Goal: Check status: Check status

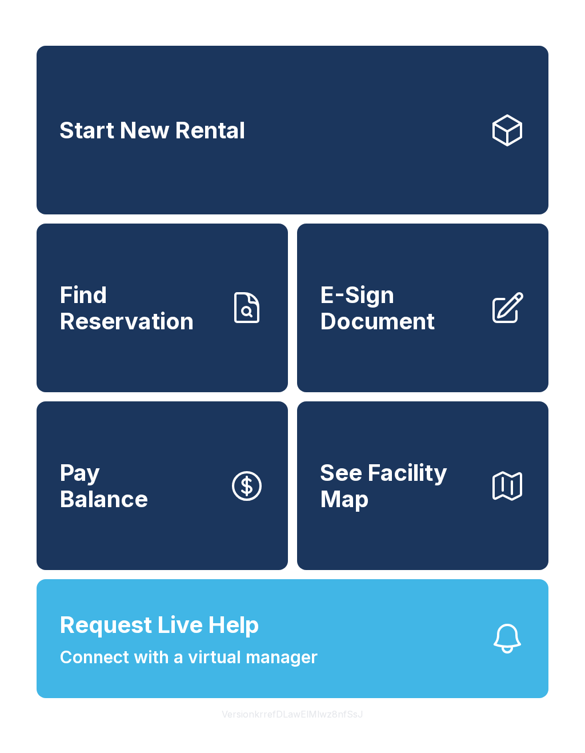
click at [199, 317] on span "Find Reservation" at bounding box center [139, 308] width 160 height 52
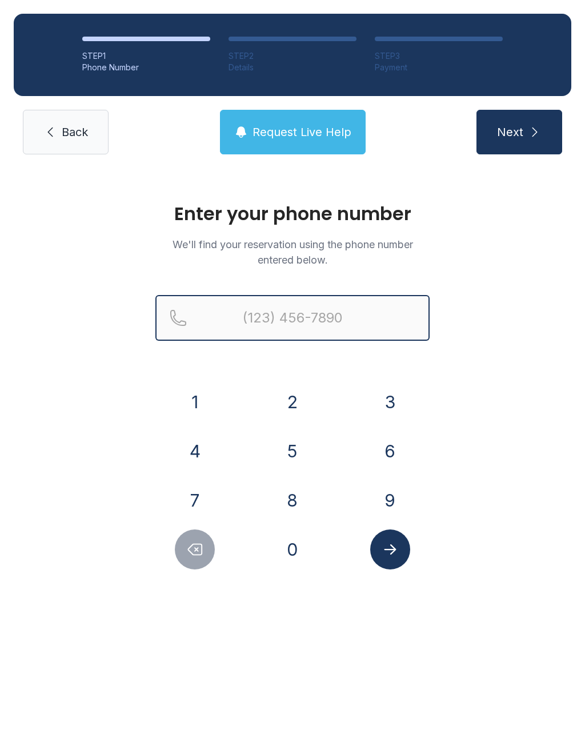
click at [294, 313] on input "Reservation phone number" at bounding box center [292, 318] width 274 height 46
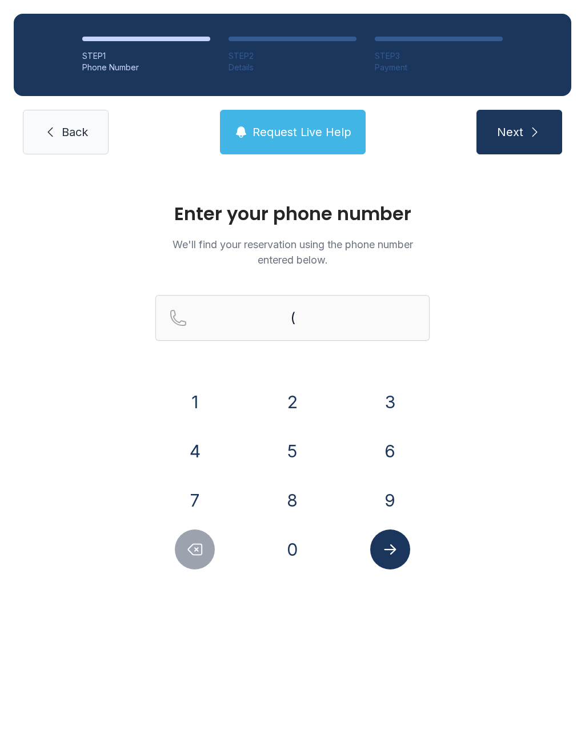
click at [199, 505] on button "7" at bounding box center [195, 500] width 40 height 40
click at [197, 397] on button "1" at bounding box center [195, 402] width 40 height 40
click at [394, 497] on button "9" at bounding box center [390, 500] width 40 height 40
click at [388, 398] on button "3" at bounding box center [390, 402] width 40 height 40
click at [285, 400] on button "2" at bounding box center [293, 402] width 40 height 40
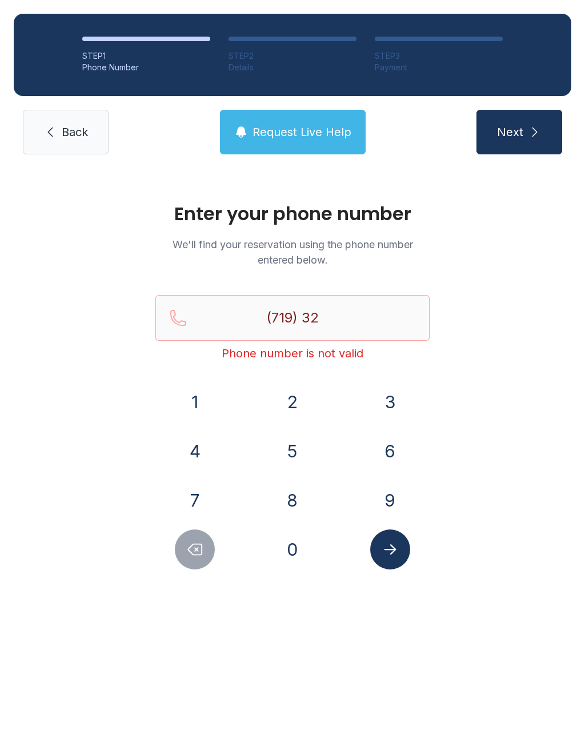
click at [187, 391] on button "1" at bounding box center [195, 402] width 40 height 40
click at [297, 489] on button "8" at bounding box center [293, 500] width 40 height 40
click at [294, 559] on button "0" at bounding box center [293, 549] width 40 height 40
click at [303, 389] on button "2" at bounding box center [293, 402] width 40 height 40
click at [181, 459] on button "4" at bounding box center [195, 451] width 40 height 40
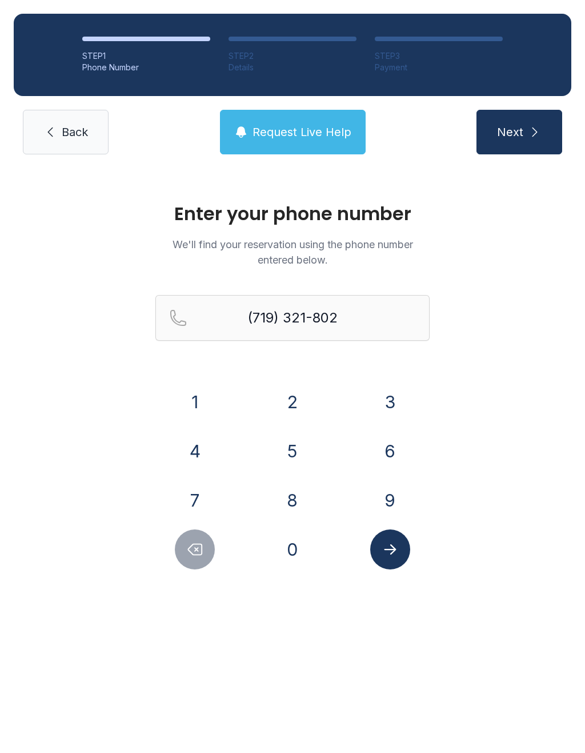
type input "[PHONE_NUMBER]"
click at [393, 553] on icon "Submit lookup form" at bounding box center [390, 549] width 17 height 17
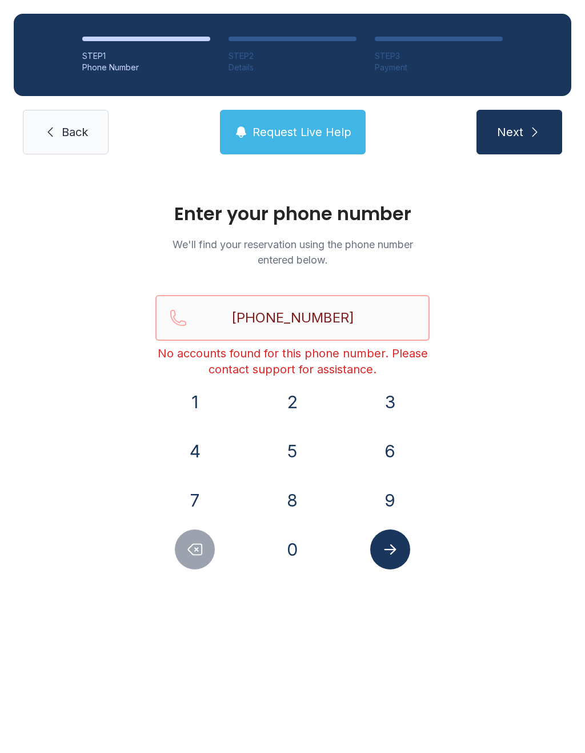
click at [373, 324] on input "[PHONE_NUMBER]" at bounding box center [292, 318] width 274 height 46
click at [73, 126] on span "Back" at bounding box center [75, 132] width 26 height 16
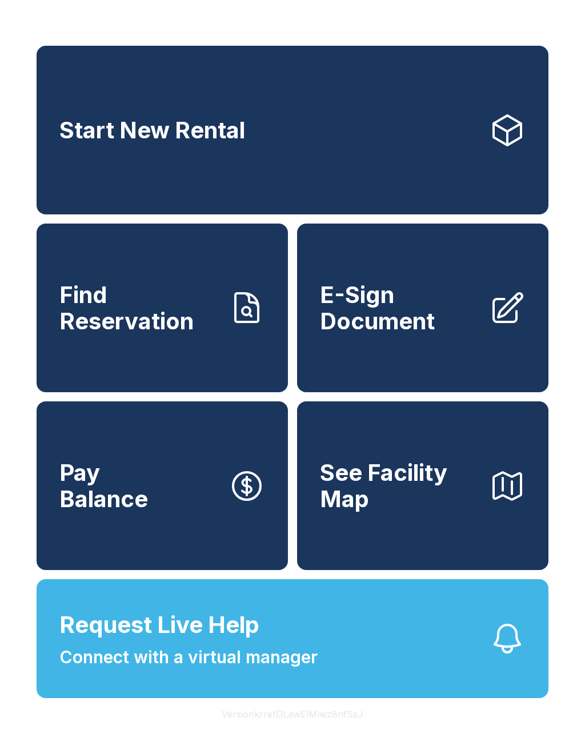
click at [201, 356] on link "Find Reservation" at bounding box center [162, 307] width 251 height 169
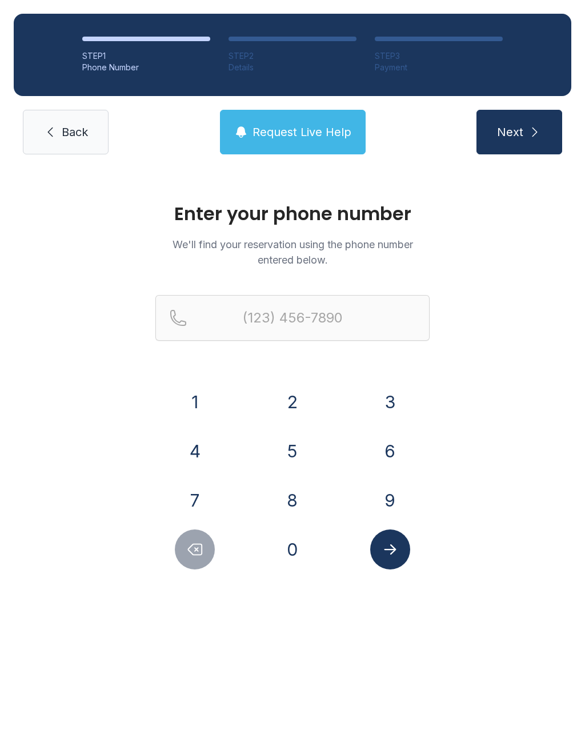
click at [81, 122] on link "Back" at bounding box center [66, 132] width 86 height 45
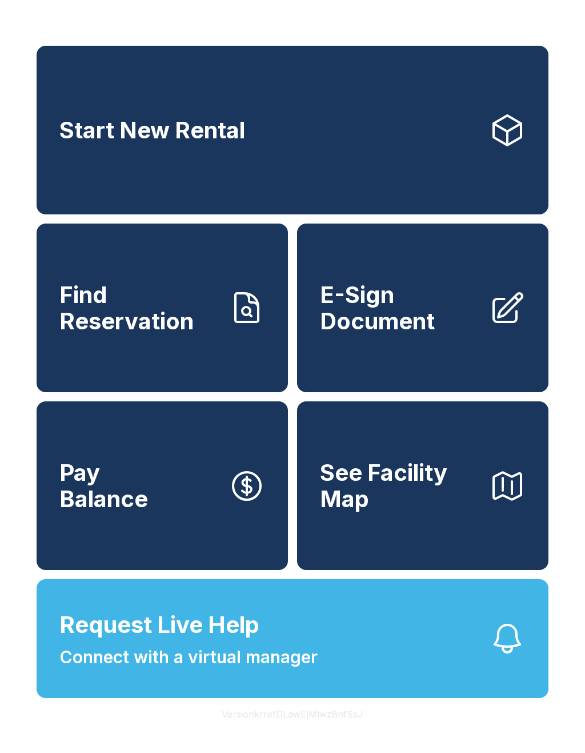
click at [213, 364] on link "Find Reservation" at bounding box center [162, 307] width 251 height 169
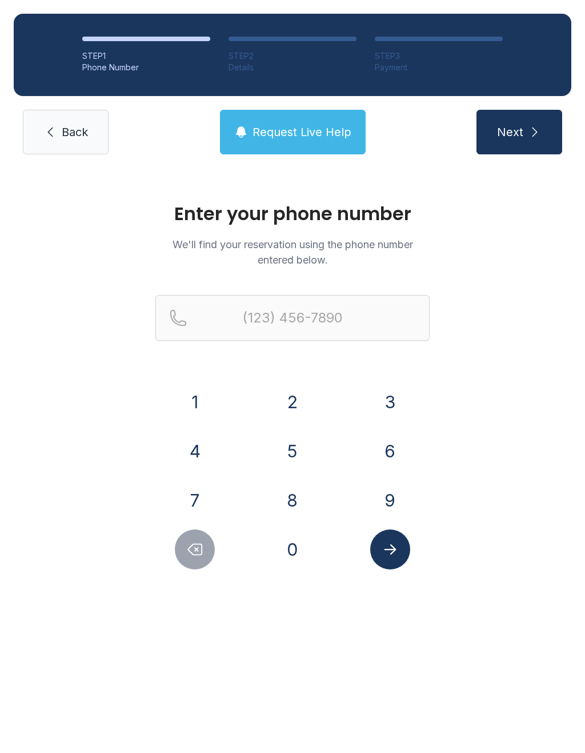
click at [54, 136] on icon at bounding box center [50, 132] width 14 height 14
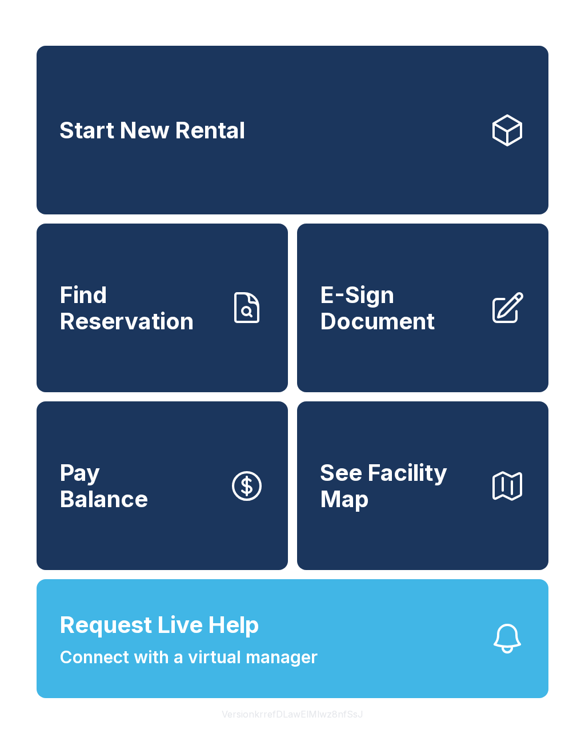
click at [122, 360] on link "Find Reservation" at bounding box center [162, 307] width 251 height 169
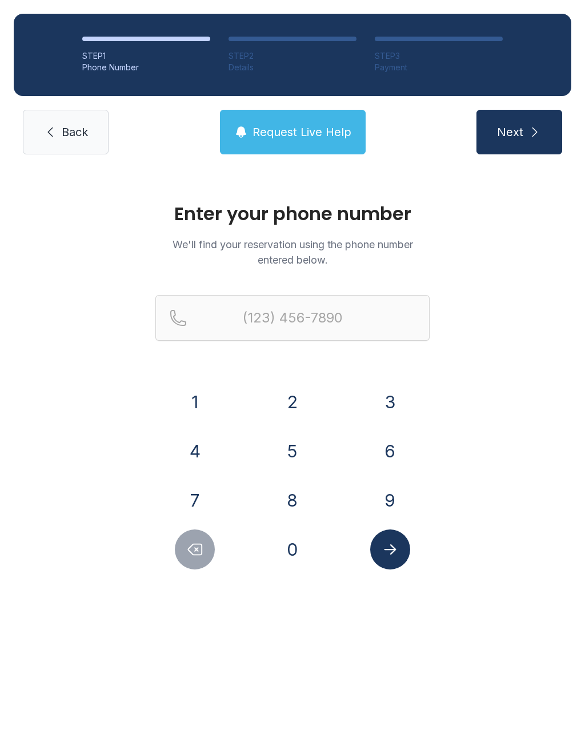
click at [203, 493] on button "7" at bounding box center [195, 500] width 40 height 40
click at [191, 394] on button "1" at bounding box center [195, 402] width 40 height 40
click at [370, 496] on button "9" at bounding box center [390, 500] width 40 height 40
click at [383, 401] on button "3" at bounding box center [390, 402] width 40 height 40
click at [289, 398] on button "2" at bounding box center [293, 402] width 40 height 40
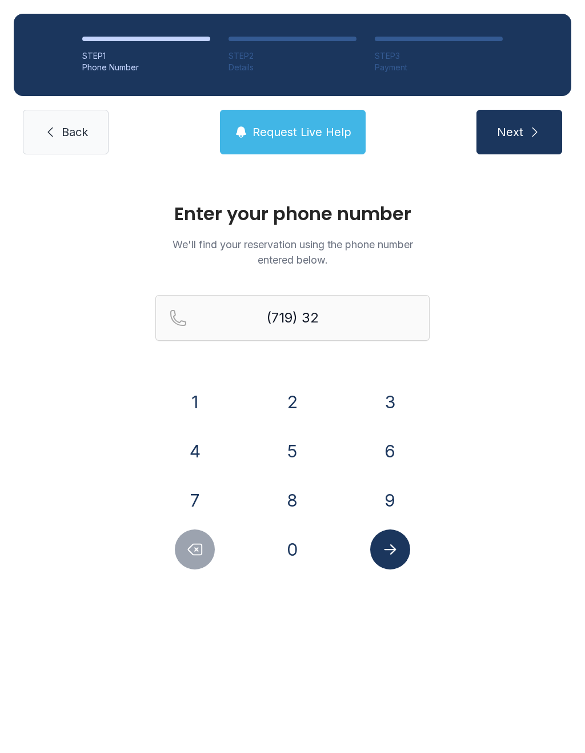
click at [201, 404] on button "1" at bounding box center [195, 402] width 40 height 40
click at [281, 494] on button "8" at bounding box center [293, 500] width 40 height 40
click at [289, 533] on button "0" at bounding box center [293, 549] width 40 height 40
click at [293, 394] on button "2" at bounding box center [293, 402] width 40 height 40
click at [203, 446] on button "4" at bounding box center [195, 451] width 40 height 40
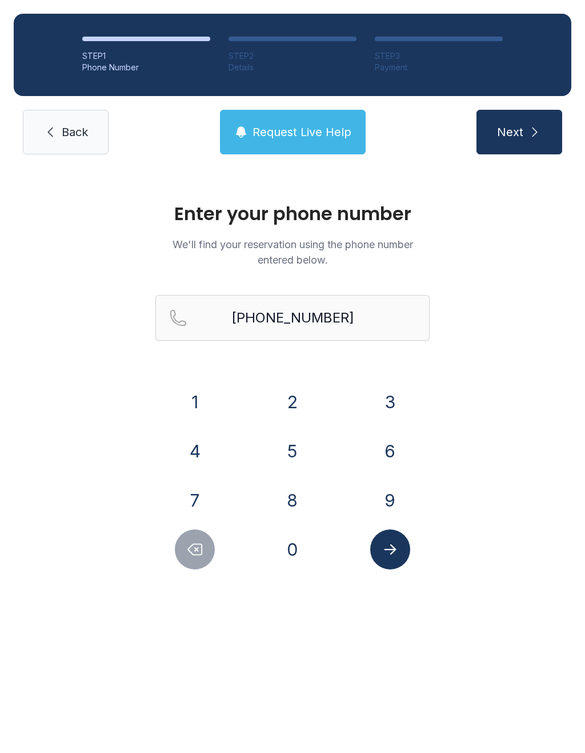
click at [388, 561] on button "Submit lookup form" at bounding box center [390, 549] width 40 height 40
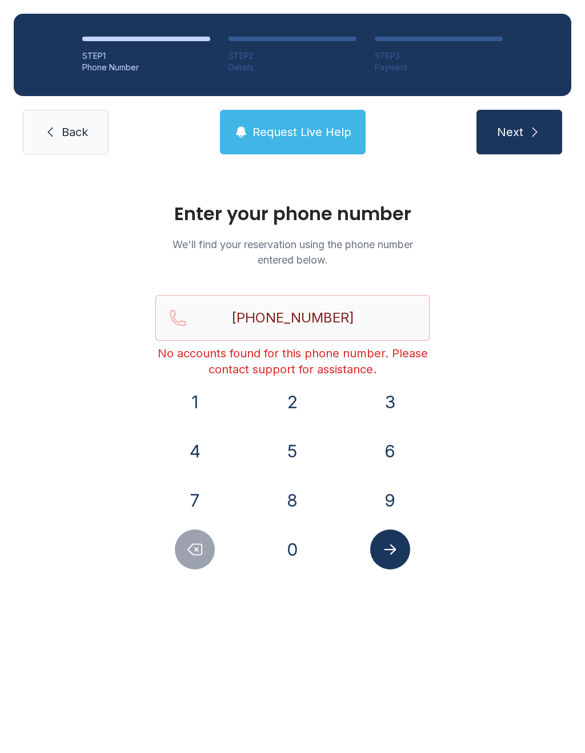
click at [192, 548] on icon "Delete number" at bounding box center [194, 549] width 17 height 17
click at [192, 547] on icon "Delete number" at bounding box center [194, 549] width 17 height 17
click at [197, 550] on icon "Delete number" at bounding box center [196, 549] width 14 height 11
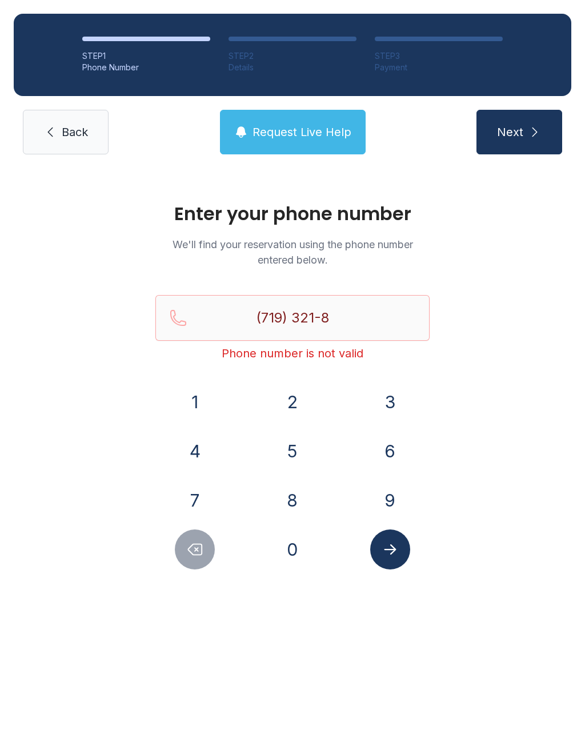
click at [196, 550] on icon "Delete number" at bounding box center [196, 549] width 14 height 11
click at [189, 553] on icon "Delete number" at bounding box center [194, 549] width 17 height 17
click at [183, 551] on button "Delete number" at bounding box center [195, 549] width 40 height 40
click at [378, 416] on button "3" at bounding box center [390, 402] width 40 height 40
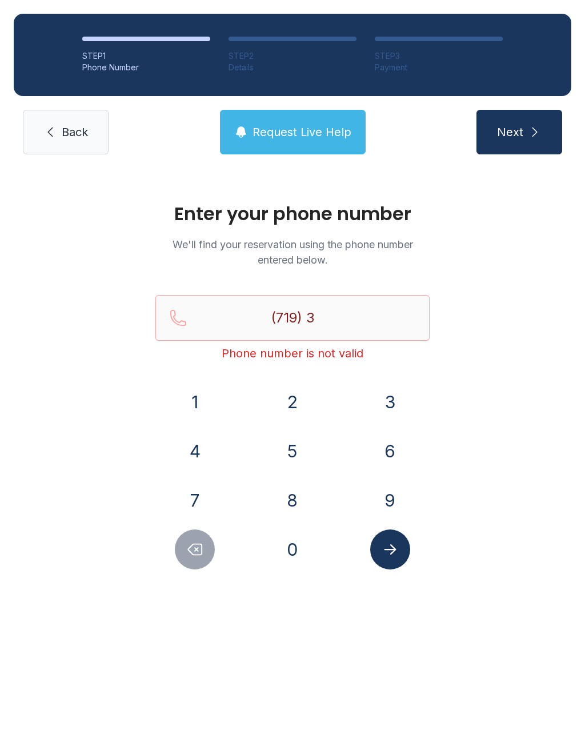
click at [378, 415] on button "3" at bounding box center [390, 402] width 40 height 40
click at [295, 533] on button "0" at bounding box center [293, 549] width 40 height 40
click at [293, 559] on button "0" at bounding box center [293, 549] width 40 height 40
click at [291, 498] on button "8" at bounding box center [293, 500] width 40 height 40
click at [203, 445] on button "4" at bounding box center [195, 451] width 40 height 40
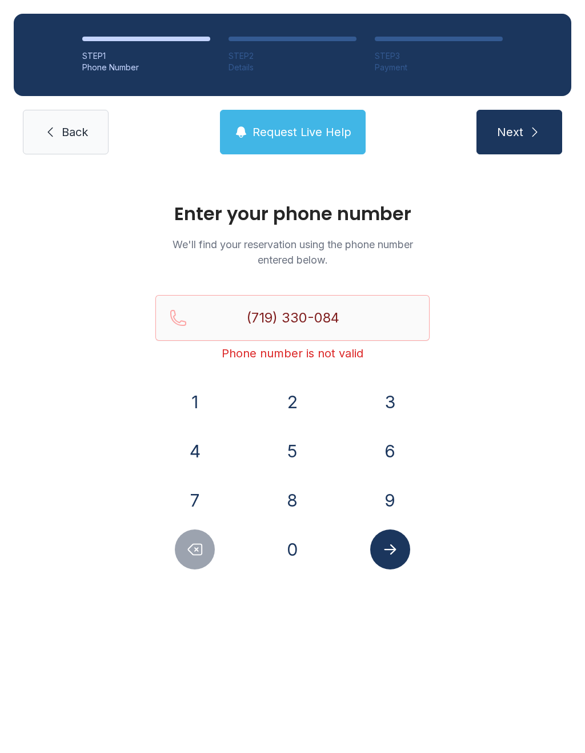
click at [274, 411] on button "2" at bounding box center [293, 402] width 40 height 40
click at [377, 547] on button "Submit lookup form" at bounding box center [390, 549] width 40 height 40
click at [186, 561] on button "Delete number" at bounding box center [195, 549] width 40 height 40
click at [191, 550] on icon "Delete number" at bounding box center [194, 549] width 17 height 17
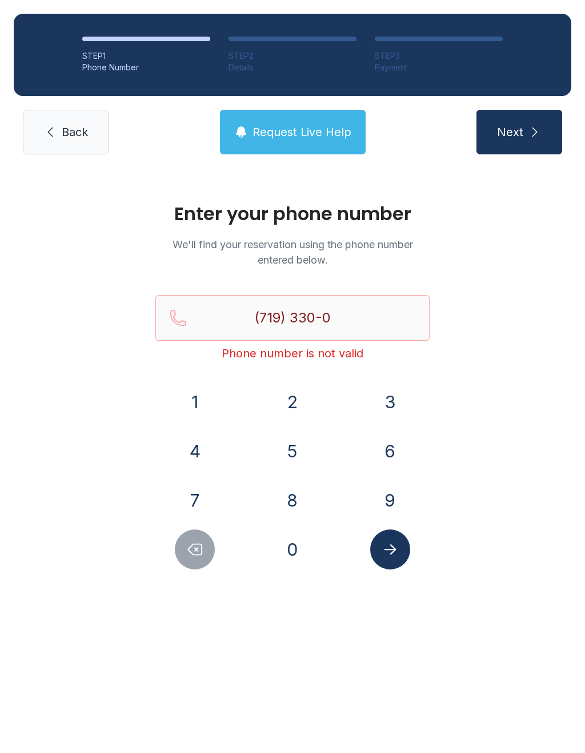
click at [191, 550] on icon "Delete number" at bounding box center [194, 549] width 17 height 17
click at [197, 563] on button "Delete number" at bounding box center [195, 549] width 40 height 40
click at [199, 562] on button "Delete number" at bounding box center [195, 549] width 40 height 40
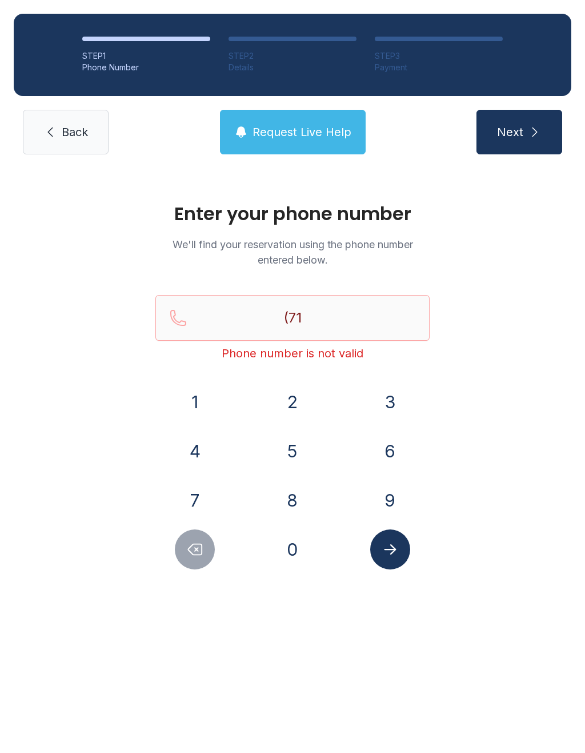
click at [198, 569] on button "Delete number" at bounding box center [195, 549] width 40 height 40
type input "(7"
click at [198, 569] on button "Delete number" at bounding box center [195, 549] width 40 height 40
click at [195, 557] on icon "Delete number" at bounding box center [194, 549] width 17 height 17
